Goal: Task Accomplishment & Management: Manage account settings

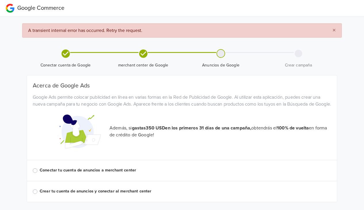
scroll to position [17, 0]
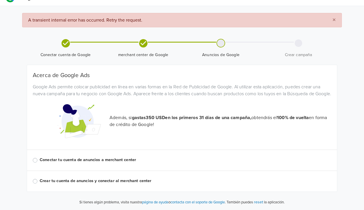
click at [40, 160] on label "Conectar tu cuenta de anuncios a merchant center" at bounding box center [186, 160] width 292 height 6
click at [0, 0] on input "Conectar tu cuenta de anuncios a merchant center" at bounding box center [0, 0] width 0 height 0
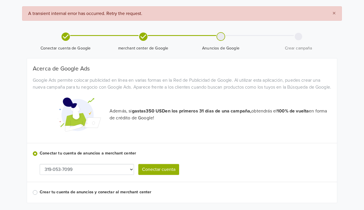
scroll to position [35, 0]
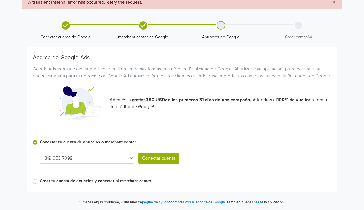
click at [128, 160] on select "319-053-7099" at bounding box center [87, 158] width 94 height 11
click at [153, 158] on button "Conectar cuenta" at bounding box center [158, 158] width 41 height 11
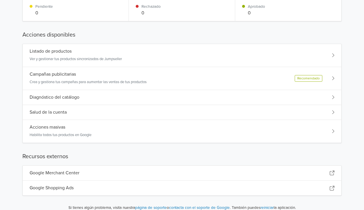
scroll to position [41, 0]
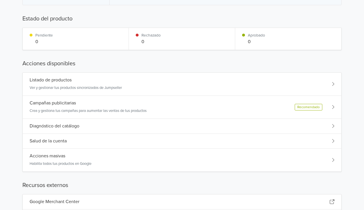
click at [138, 87] on div "Listado de productos Ver y gestionar tus productos sincronizados de Jumpseller" at bounding box center [182, 84] width 319 height 23
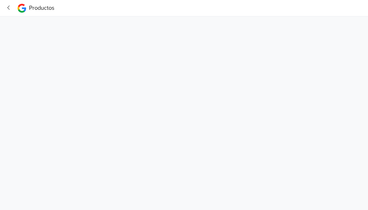
click at [7, 8] on icon "button" at bounding box center [9, 8] width 8 height 6
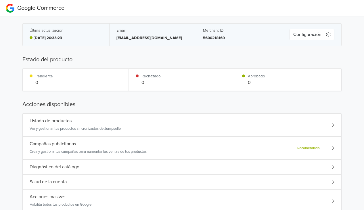
scroll to position [29, 0]
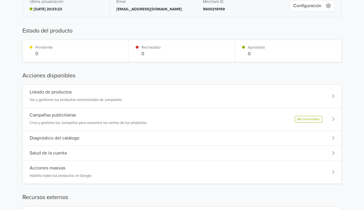
click at [254, 97] on div "Listado de productos Ver y gestionar tus productos sincronizados de Jumpseller" at bounding box center [182, 96] width 319 height 23
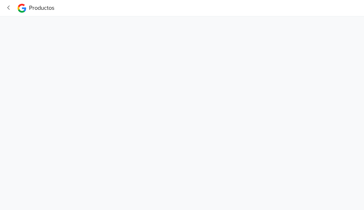
scroll to position [0, 0]
click at [7, 7] on icon "button" at bounding box center [8, 7] width 2 height 4
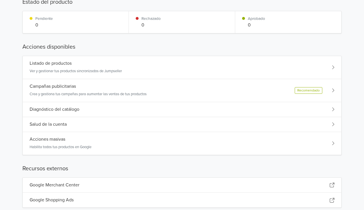
scroll to position [70, 0]
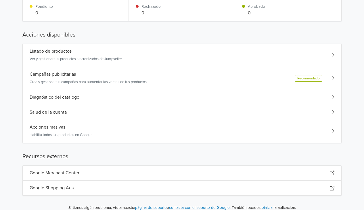
click at [89, 79] on p "Crea y gestiona tus campañas para aumentar las ventas de tus productos" at bounding box center [88, 82] width 117 height 6
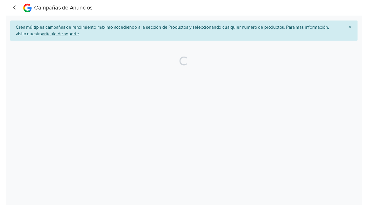
scroll to position [0, 0]
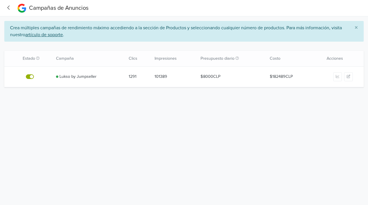
click at [84, 75] on link "Lukso by Jumpseller" at bounding box center [78, 77] width 37 height 6
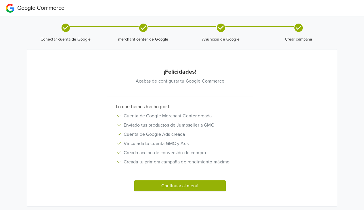
scroll to position [14, 0]
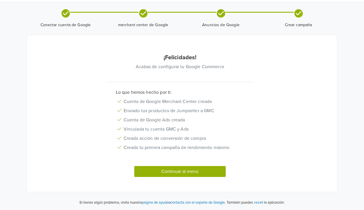
click at [194, 171] on button "Continuar al menú" at bounding box center [179, 171] width 91 height 11
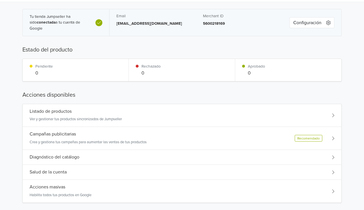
scroll to position [74, 0]
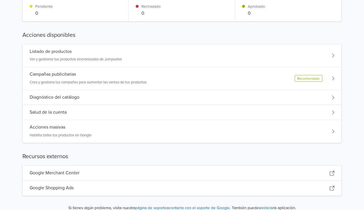
click at [94, 82] on p "Crea y gestiona tus campañas para aumentar las ventas de tus productos" at bounding box center [88, 83] width 117 height 6
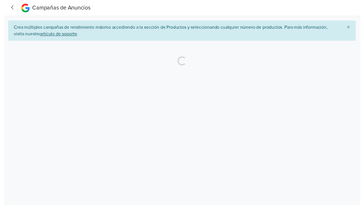
scroll to position [0, 0]
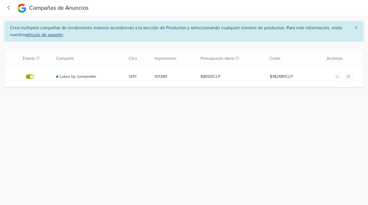
click at [36, 73] on label at bounding box center [36, 73] width 0 height 0
click at [0, 0] on input "checkbox" at bounding box center [0, 0] width 0 height 0
click at [36, 73] on label at bounding box center [36, 73] width 0 height 0
click at [0, 0] on input "checkbox" at bounding box center [0, 0] width 0 height 0
click at [349, 77] on icon "button" at bounding box center [348, 76] width 3 height 3
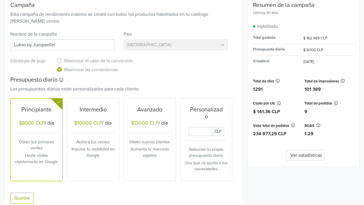
scroll to position [32, 0]
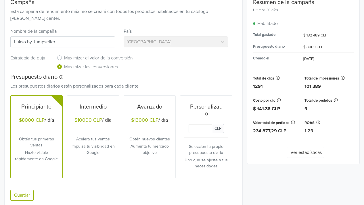
click at [21, 190] on button "Guardar" at bounding box center [21, 195] width 23 height 11
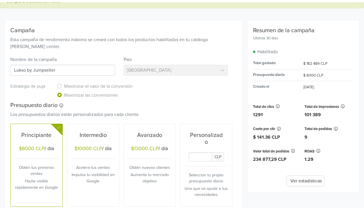
scroll to position [0, 0]
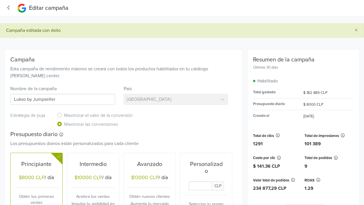
click at [9, 8] on icon "button" at bounding box center [9, 8] width 8 height 6
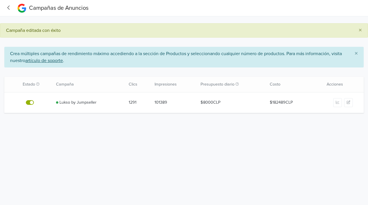
click at [13, 5] on button "button" at bounding box center [11, 8] width 12 height 11
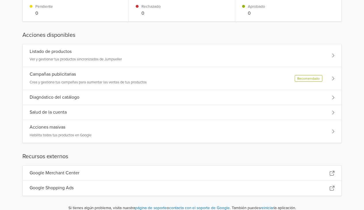
scroll to position [71, 0]
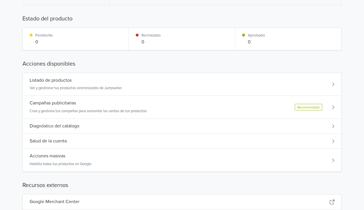
click at [107, 85] on p "Ver y gestionar tus productos sincronizados de Jumpseller" at bounding box center [76, 88] width 92 height 6
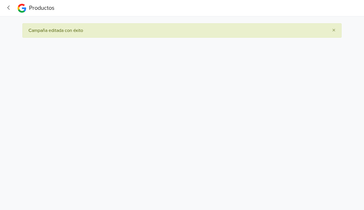
scroll to position [0, 0]
click at [337, 29] on span "×" at bounding box center [336, 30] width 3 height 8
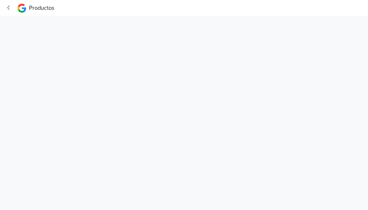
click at [12, 5] on icon "button" at bounding box center [9, 8] width 8 height 6
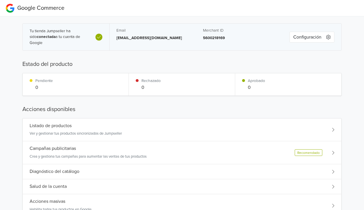
scroll to position [74, 0]
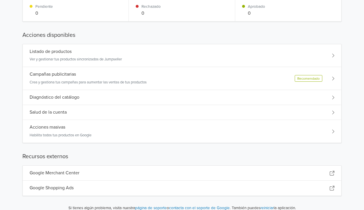
click at [87, 127] on div "Acciones masivas" at bounding box center [61, 127] width 62 height 5
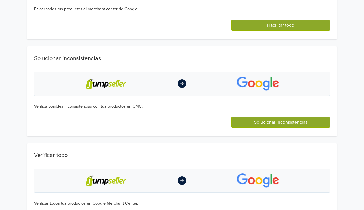
scroll to position [0, 0]
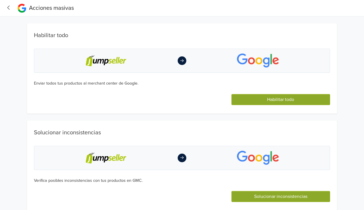
click at [284, 100] on button "Habilitar todo" at bounding box center [281, 99] width 99 height 11
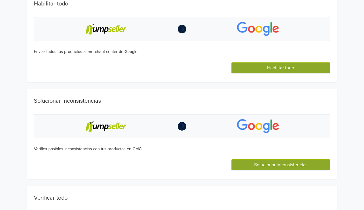
scroll to position [86, 0]
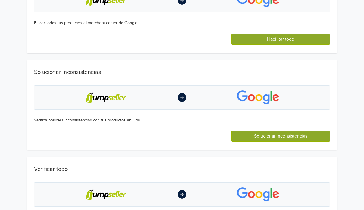
click at [286, 142] on button "Solucionar inconsistencias" at bounding box center [281, 136] width 99 height 11
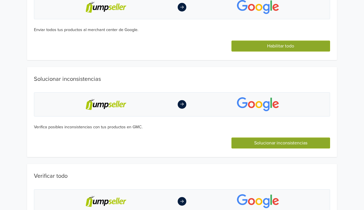
scroll to position [123, 0]
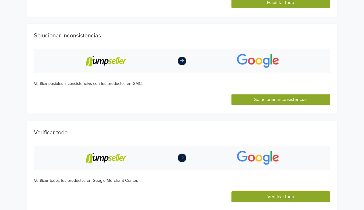
click at [281, 195] on button "Verificar todo" at bounding box center [281, 196] width 99 height 11
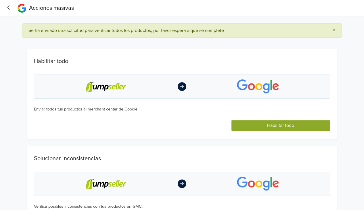
click at [9, 8] on icon "button" at bounding box center [9, 8] width 8 height 6
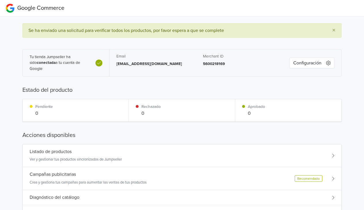
scroll to position [58, 0]
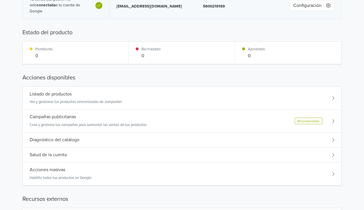
click at [259, 101] on div "Listado de productos Ver y gestionar tus productos sincronizados de Jumpseller" at bounding box center [182, 98] width 319 height 23
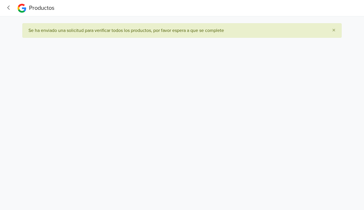
scroll to position [0, 0]
click at [12, 7] on icon "button" at bounding box center [9, 8] width 8 height 6
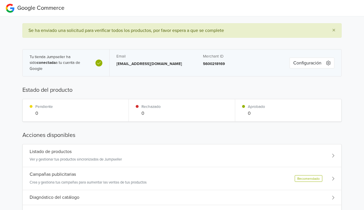
scroll to position [29, 0]
